Goal: Task Accomplishment & Management: Use online tool/utility

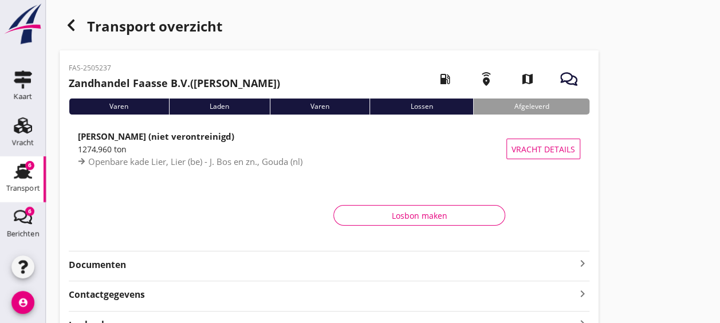
click at [257, 262] on strong "Documenten" at bounding box center [322, 264] width 507 height 13
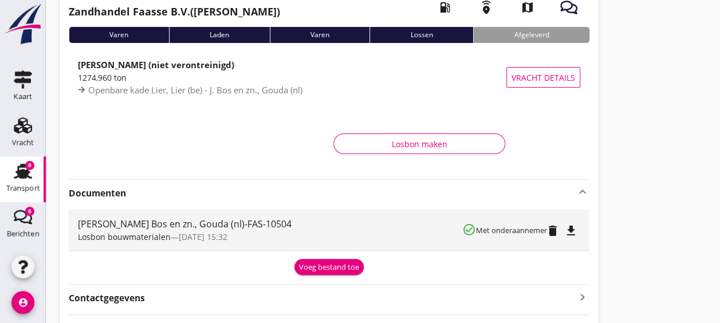
scroll to position [76, 0]
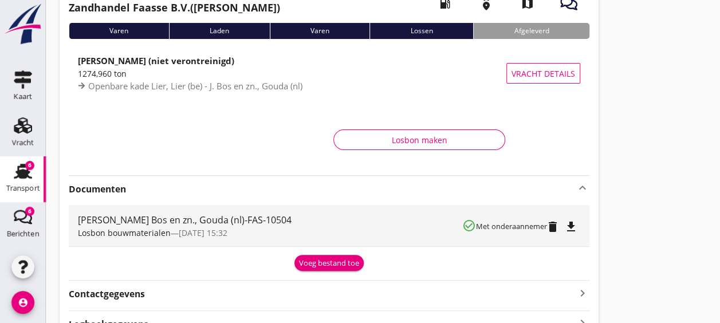
click at [323, 261] on div "Voeg bestand toe" at bounding box center [329, 263] width 60 height 11
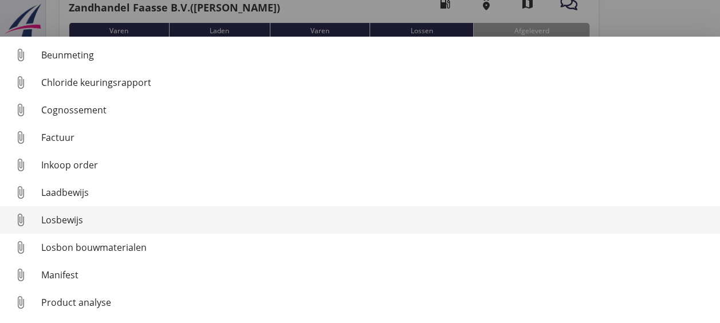
click at [100, 218] on div "Losbewijs" at bounding box center [376, 220] width 670 height 14
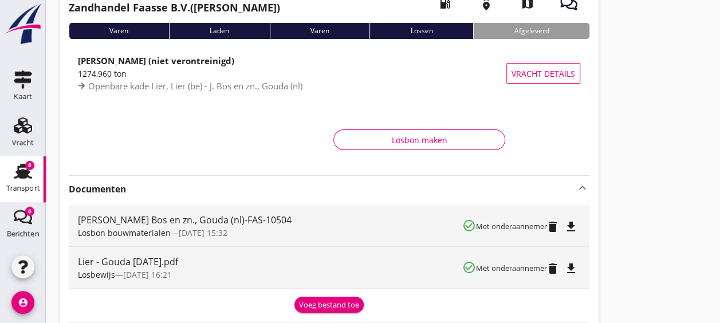
click at [9, 179] on div "Transport" at bounding box center [22, 171] width 27 height 18
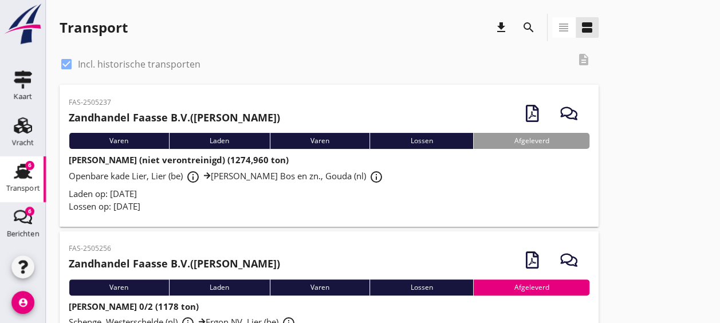
click at [126, 65] on label "Incl. historische transporten" at bounding box center [139, 63] width 123 height 11
checkbox input "false"
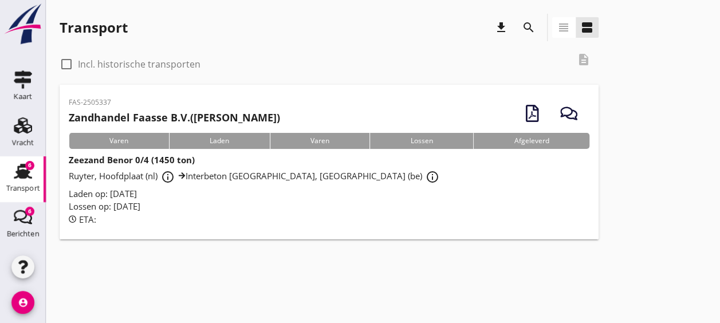
click at [352, 204] on div "Lossen op: [DATE]" at bounding box center [329, 206] width 521 height 13
